Goal: Check status

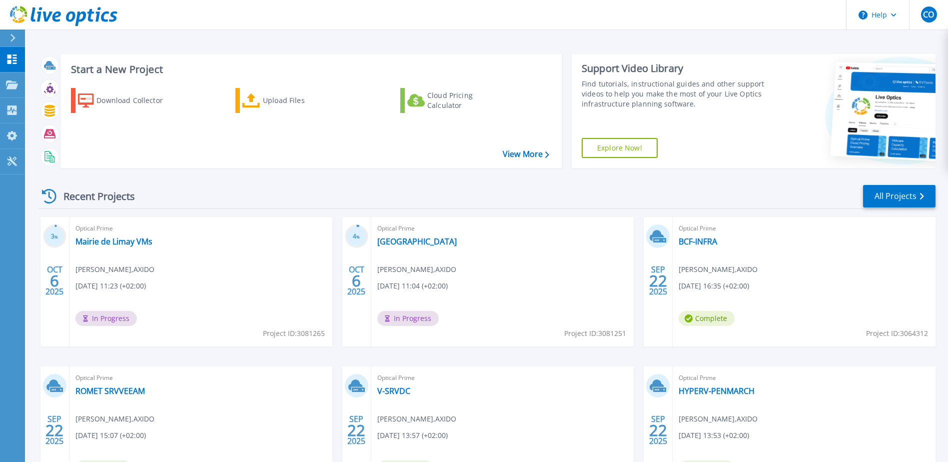
scroll to position [50, 0]
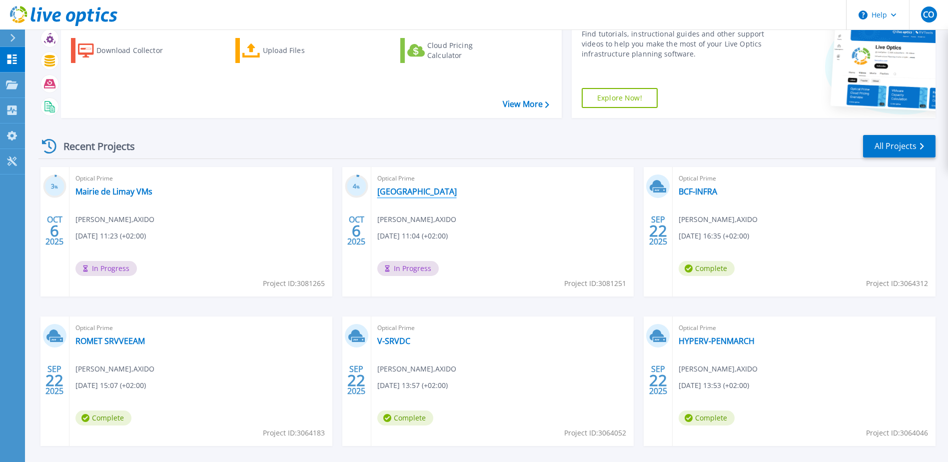
click at [408, 188] on link "[GEOGRAPHIC_DATA]" at bounding box center [416, 191] width 79 height 10
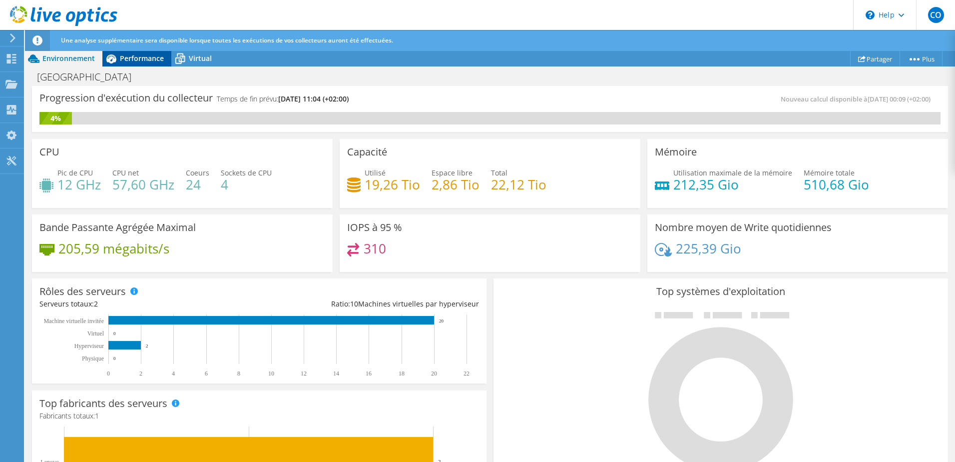
click at [134, 56] on span "Performance" at bounding box center [142, 57] width 44 height 9
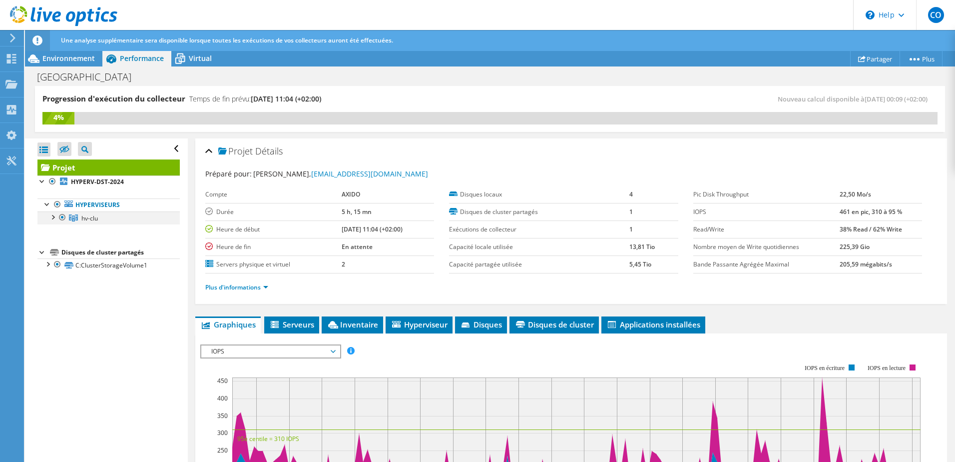
click at [55, 218] on div at bounding box center [52, 216] width 10 height 10
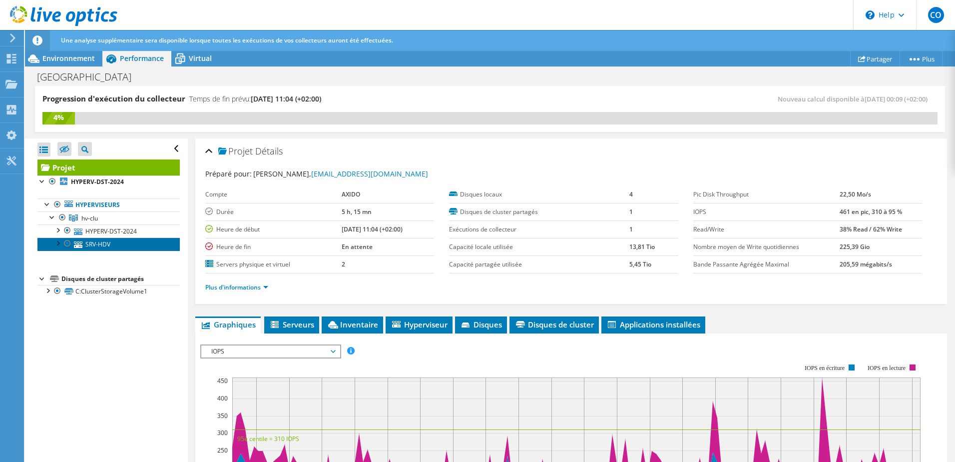
click at [107, 244] on link "SRV-HDV" at bounding box center [108, 243] width 142 height 13
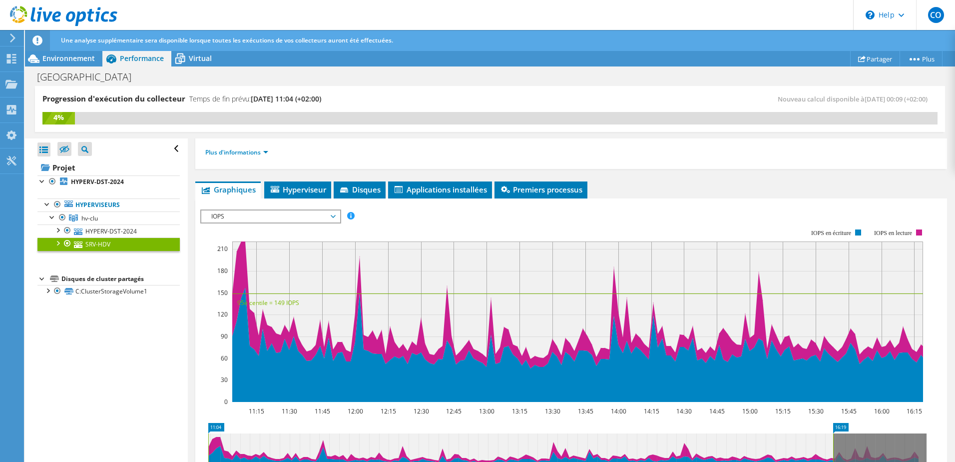
scroll to position [150, 0]
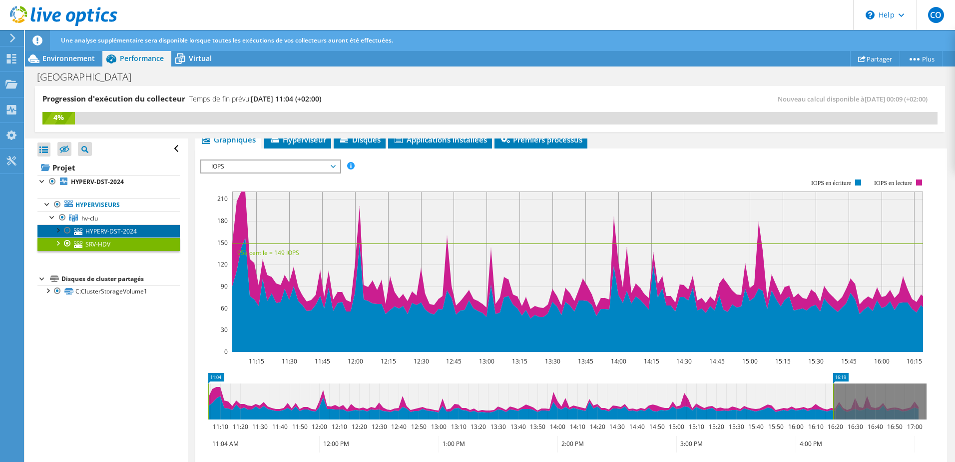
click at [120, 227] on link "HYPERV-DST-2024" at bounding box center [108, 230] width 142 height 13
